Goal: Transaction & Acquisition: Obtain resource

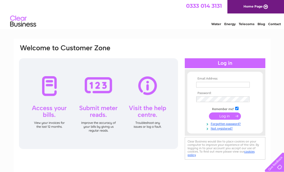
type input "bob.mckinnon@btconnect.com"
click at [226, 115] on input "submit" at bounding box center [225, 116] width 32 height 7
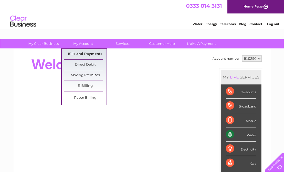
click at [92, 53] on link "Bills and Payments" at bounding box center [85, 54] width 43 height 10
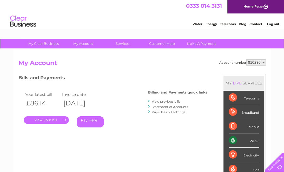
click at [55, 123] on link "." at bounding box center [46, 121] width 45 height 8
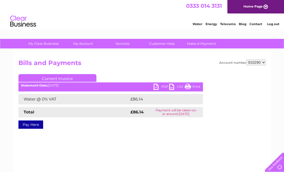
click at [157, 85] on link "PDF" at bounding box center [162, 88] width 16 height 8
click at [155, 88] on link "PDF" at bounding box center [162, 88] width 16 height 8
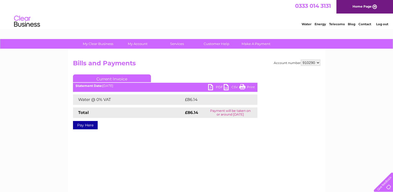
click at [210, 88] on link "PDF" at bounding box center [216, 88] width 16 height 8
click at [214, 86] on link "PDF" at bounding box center [216, 88] width 16 height 8
click at [243, 86] on link "Print" at bounding box center [247, 88] width 16 height 8
